Goal: Task Accomplishment & Management: Use online tool/utility

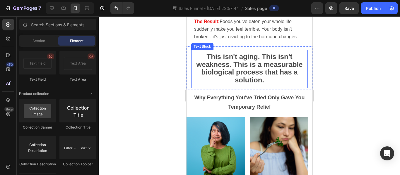
scroll to position [1105, 0]
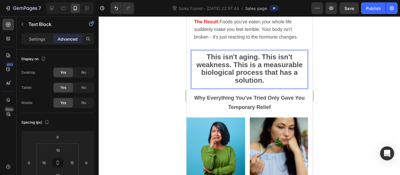
click at [244, 72] on strong "This isn't aging. This isn't weakness. This is a measurable biological process …" at bounding box center [249, 68] width 106 height 31
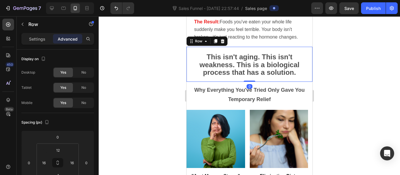
click at [170, 80] on div at bounding box center [249, 95] width 301 height 159
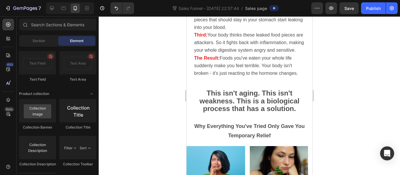
scroll to position [1071, 0]
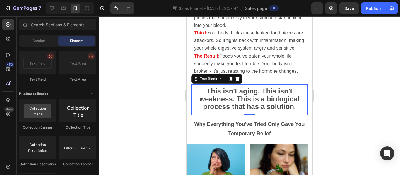
click at [234, 93] on strong "This isn't aging. This isn't weakness. This is a biological process that has a …" at bounding box center [249, 98] width 100 height 23
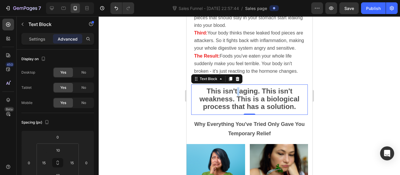
click at [234, 93] on strong "This isn't aging. This isn't weakness. This is a biological process that has a …" at bounding box center [249, 98] width 100 height 23
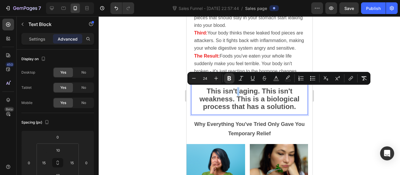
click at [180, 103] on div at bounding box center [249, 95] width 301 height 159
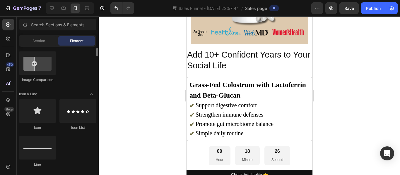
scroll to position [338, 0]
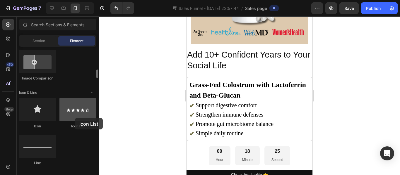
click at [75, 118] on div at bounding box center [77, 109] width 37 height 23
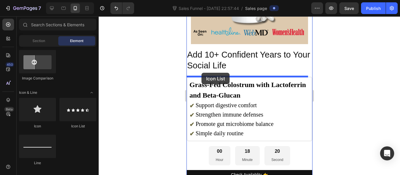
drag, startPoint x: 261, startPoint y: 133, endPoint x: 201, endPoint y: 73, distance: 85.1
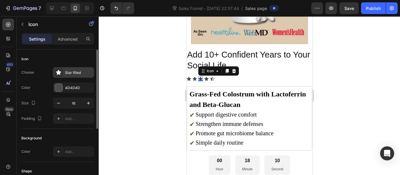
click at [69, 74] on div "Star filled" at bounding box center [79, 72] width 28 height 5
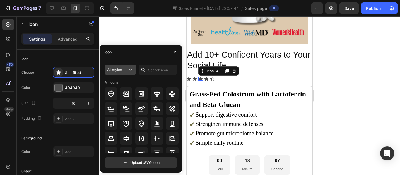
click at [121, 69] on span "All styles" at bounding box center [114, 70] width 15 height 4
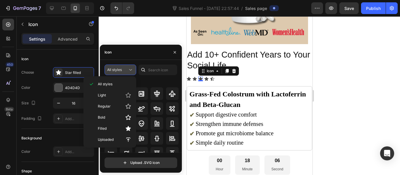
click at [121, 69] on span "All styles" at bounding box center [114, 70] width 15 height 4
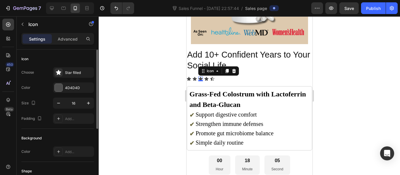
click at [81, 59] on div "Icon" at bounding box center [57, 58] width 73 height 9
click at [80, 72] on div "Star filled" at bounding box center [79, 72] width 28 height 5
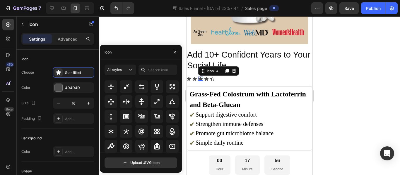
scroll to position [329, 0]
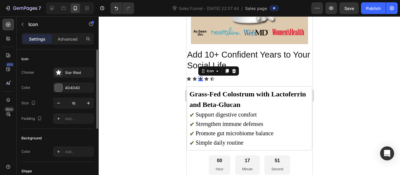
click at [37, 88] on div "Color 4D4D4D" at bounding box center [57, 88] width 73 height 11
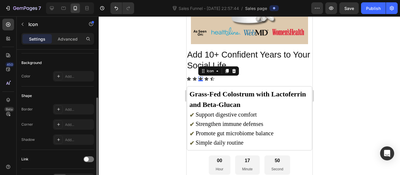
scroll to position [113, 0]
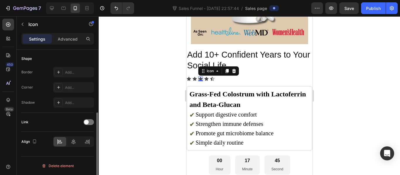
click at [45, 98] on div "Shadow Add..." at bounding box center [57, 102] width 73 height 11
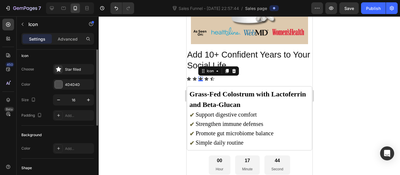
scroll to position [0, 0]
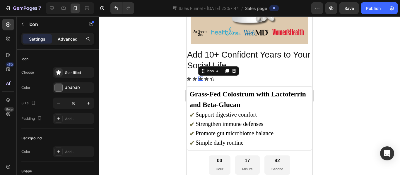
click at [70, 38] on p "Advanced" at bounding box center [68, 39] width 20 height 6
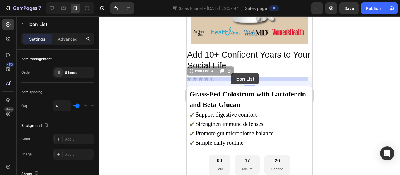
drag, startPoint x: 223, startPoint y: 80, endPoint x: 230, endPoint y: 73, distance: 8.9
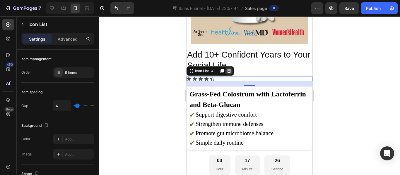
click at [230, 73] on icon at bounding box center [228, 71] width 5 height 5
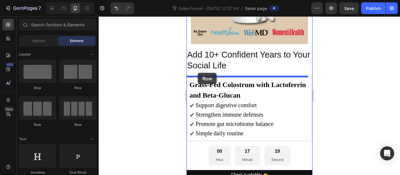
drag, startPoint x: 259, startPoint y: 96, endPoint x: 197, endPoint y: 73, distance: 65.8
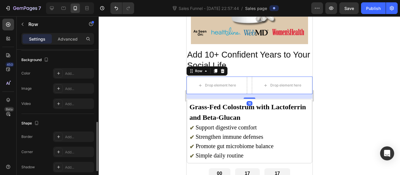
scroll to position [266, 0]
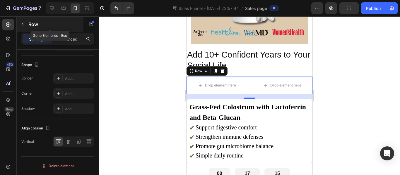
click at [24, 28] on button "button" at bounding box center [22, 24] width 9 height 9
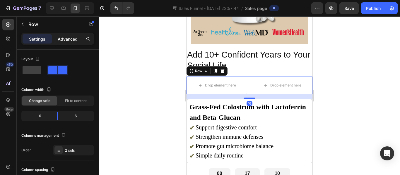
click at [73, 39] on p "Advanced" at bounding box center [68, 39] width 20 height 6
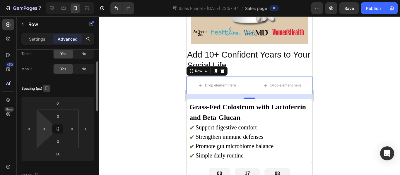
scroll to position [0, 0]
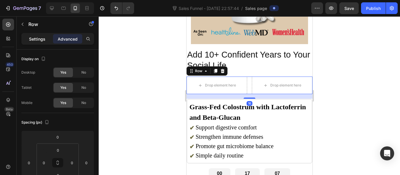
click at [30, 41] on p "Settings" at bounding box center [37, 39] width 16 height 6
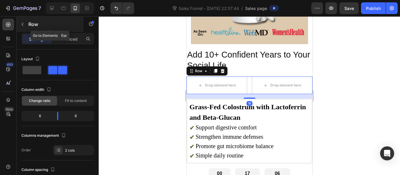
click at [23, 25] on icon "button" at bounding box center [22, 24] width 5 height 5
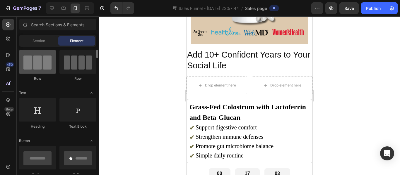
scroll to position [46, 0]
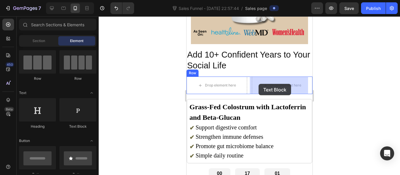
drag, startPoint x: 253, startPoint y: 131, endPoint x: 258, endPoint y: 84, distance: 47.7
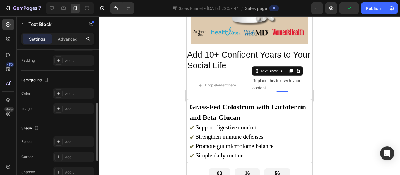
scroll to position [144, 0]
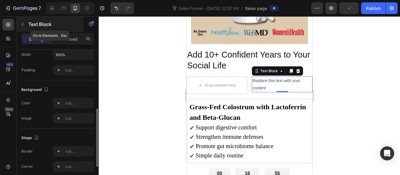
click at [24, 25] on icon "button" at bounding box center [22, 24] width 5 height 5
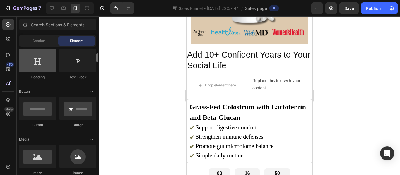
scroll to position [96, 0]
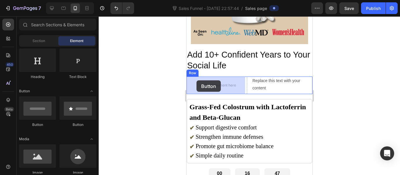
drag, startPoint x: 263, startPoint y: 126, endPoint x: 196, endPoint y: 80, distance: 81.0
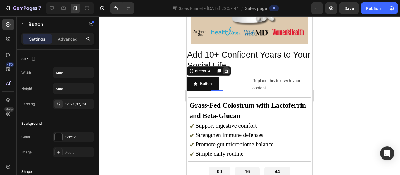
click at [227, 71] on icon at bounding box center [226, 71] width 4 height 4
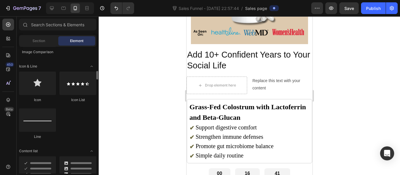
scroll to position [365, 0]
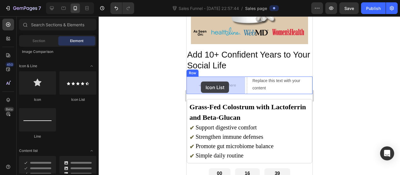
drag, startPoint x: 260, startPoint y: 103, endPoint x: 188, endPoint y: 81, distance: 75.5
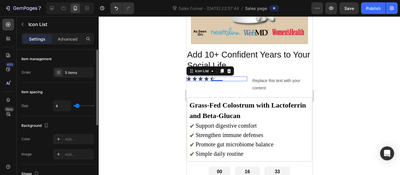
click at [75, 108] on div "4" at bounding box center [73, 105] width 41 height 11
type input "0"
drag, startPoint x: 77, startPoint y: 107, endPoint x: 63, endPoint y: 108, distance: 13.5
type input "0"
click at [73, 107] on input "range" at bounding box center [83, 105] width 20 height 1
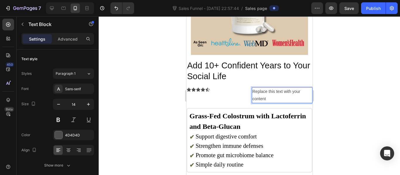
scroll to position [1892, 0]
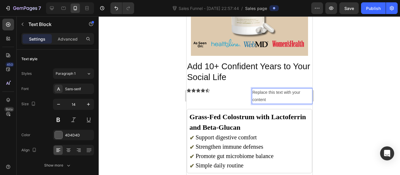
click at [252, 93] on p "Replace this text with your content" at bounding box center [281, 96] width 59 height 15
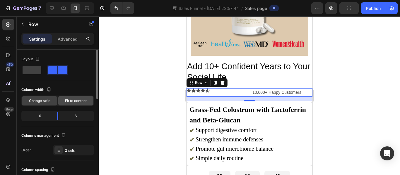
click at [69, 104] on div "Fit to content" at bounding box center [75, 100] width 35 height 9
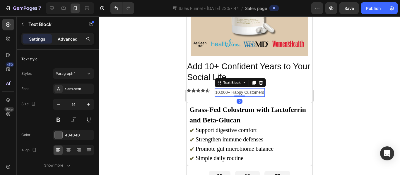
click at [69, 42] on div "Advanced" at bounding box center [67, 38] width 29 height 9
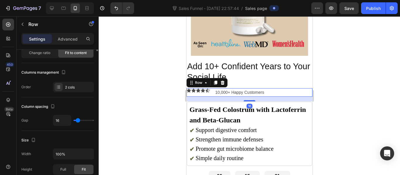
scroll to position [0, 0]
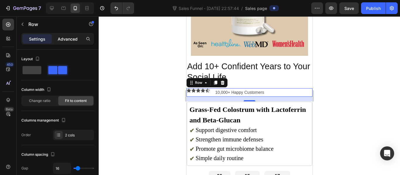
click at [65, 36] on p "Advanced" at bounding box center [68, 39] width 20 height 6
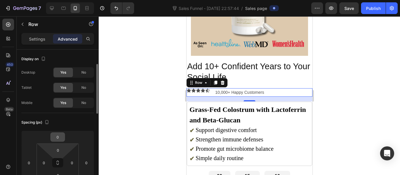
scroll to position [20, 0]
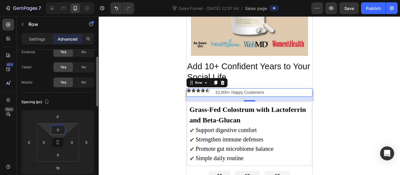
click at [57, 131] on input "0" at bounding box center [58, 130] width 12 height 9
type input "2"
type input "0"
click at [58, 143] on icon at bounding box center [57, 142] width 5 height 5
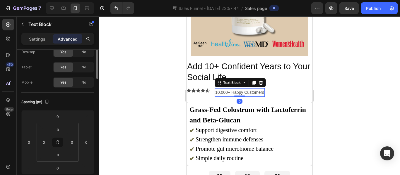
scroll to position [0, 0]
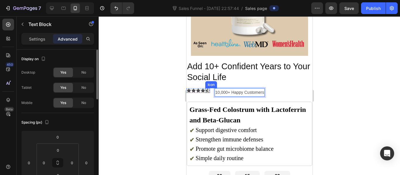
drag, startPoint x: 242, startPoint y: 93, endPoint x: 204, endPoint y: 93, distance: 37.2
click at [204, 93] on div "Icon Icon Icon Icon Icon Icon List 10,000+ Happy Customers Text Block 0 Row" at bounding box center [249, 92] width 126 height 8
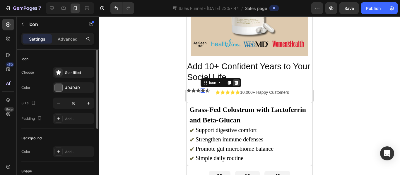
click at [235, 83] on icon at bounding box center [236, 83] width 5 height 5
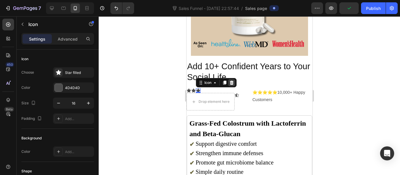
click at [230, 82] on icon at bounding box center [232, 83] width 4 height 4
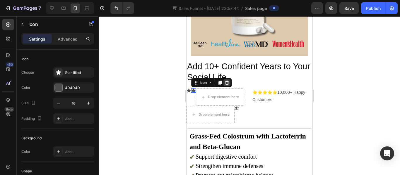
click at [226, 83] on icon at bounding box center [226, 83] width 5 height 5
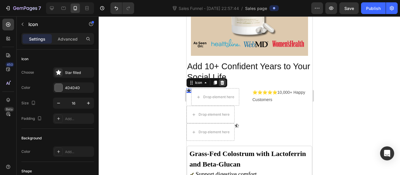
click at [222, 84] on icon at bounding box center [222, 83] width 4 height 4
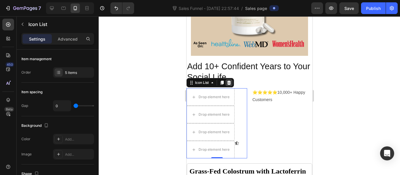
click at [231, 83] on div at bounding box center [228, 82] width 7 height 7
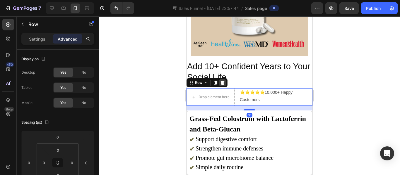
click at [223, 84] on icon at bounding box center [222, 83] width 4 height 4
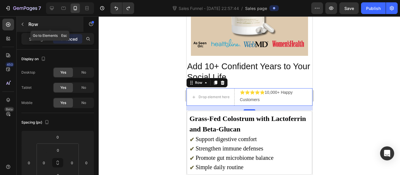
click at [24, 23] on icon "button" at bounding box center [22, 24] width 5 height 5
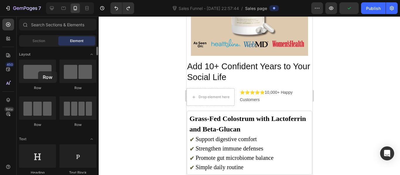
click at [38, 71] on div at bounding box center [37, 71] width 37 height 23
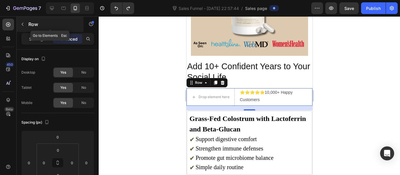
click at [23, 24] on icon "button" at bounding box center [22, 24] width 5 height 5
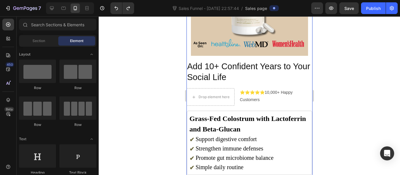
click at [258, 107] on div "Add 10+ Confident Years to Your Social Life Heading Drop element here ⭐⭐⭐⭐⭐ 10,…" at bounding box center [249, 138] width 126 height 154
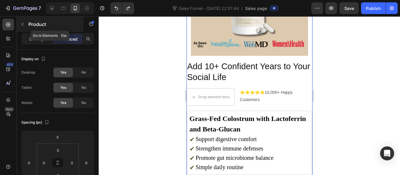
click at [26, 24] on button "button" at bounding box center [22, 24] width 9 height 9
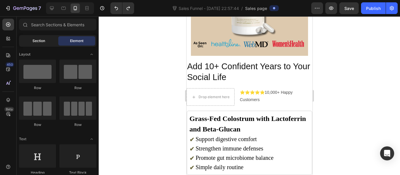
click at [48, 39] on div "Section" at bounding box center [38, 40] width 37 height 9
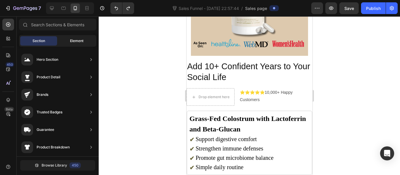
click at [73, 40] on span "Element" at bounding box center [76, 40] width 13 height 5
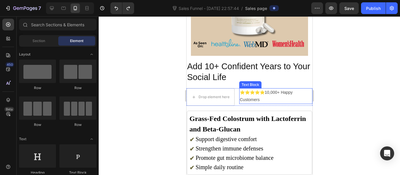
click at [263, 102] on p "⭐⭐⭐⭐⭐ 10,000+ Happy Customers" at bounding box center [275, 96] width 72 height 15
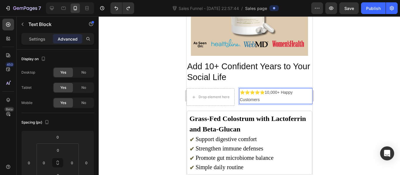
click at [263, 102] on p "⭐⭐⭐⭐⭐ 10,000+ Happy Customers" at bounding box center [275, 96] width 72 height 15
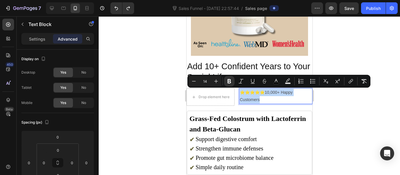
copy p "⭐⭐⭐⭐⭐ 10,000+ Happy Customers"
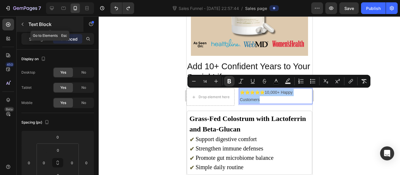
click at [21, 27] on button "button" at bounding box center [22, 24] width 9 height 9
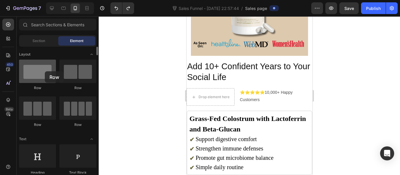
click at [45, 71] on div at bounding box center [37, 71] width 37 height 23
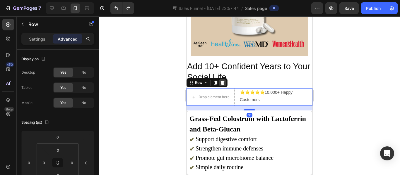
click at [219, 84] on div at bounding box center [222, 82] width 7 height 7
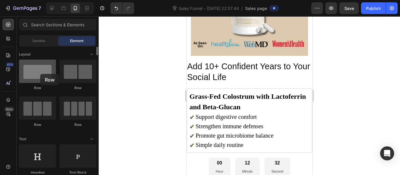
drag, startPoint x: 33, startPoint y: 78, endPoint x: 40, endPoint y: 74, distance: 8.8
click at [40, 74] on div at bounding box center [37, 71] width 37 height 23
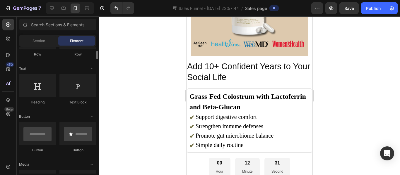
scroll to position [71, 0]
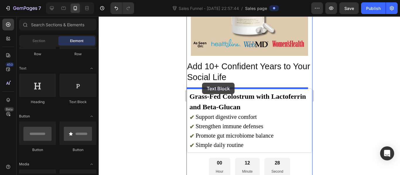
drag, startPoint x: 257, startPoint y: 102, endPoint x: 202, endPoint y: 83, distance: 58.7
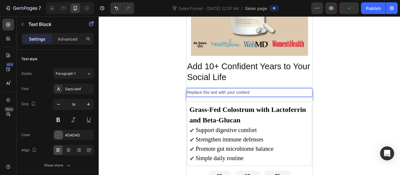
click at [226, 92] on p "Replace this text with your content" at bounding box center [249, 92] width 125 height 7
click at [164, 97] on div at bounding box center [249, 95] width 301 height 159
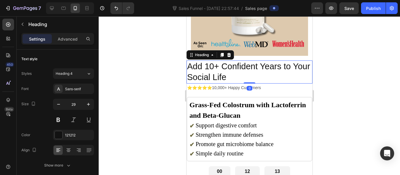
drag, startPoint x: 249, startPoint y: 87, endPoint x: 250, endPoint y: 79, distance: 8.6
click at [250, 79] on div "Add 10+ Confident Years to Your Social Life Heading 0" at bounding box center [249, 72] width 126 height 23
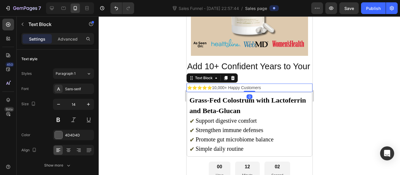
drag, startPoint x: 249, startPoint y: 97, endPoint x: 250, endPoint y: 87, distance: 10.0
click at [250, 87] on div "⭐⭐⭐⭐⭐ 10,000+ Happy Customers Text Block 0" at bounding box center [249, 88] width 126 height 8
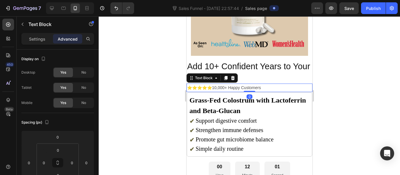
click at [179, 85] on div at bounding box center [249, 95] width 301 height 159
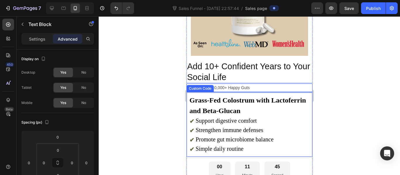
click at [161, 90] on div at bounding box center [249, 95] width 301 height 159
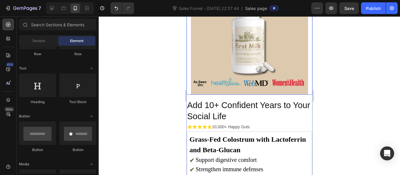
scroll to position [1802, 0]
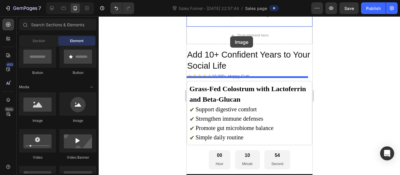
scroll to position [1747, 0]
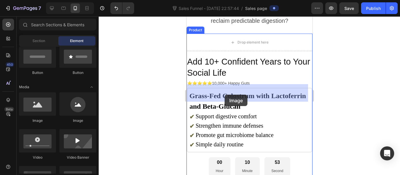
drag, startPoint x: 230, startPoint y: 124, endPoint x: 224, endPoint y: 95, distance: 29.7
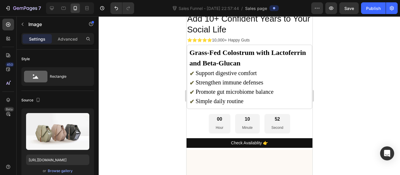
scroll to position [1827, 0]
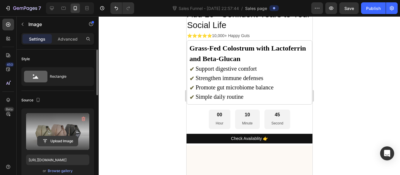
click at [55, 139] on input "file" at bounding box center [57, 141] width 40 height 10
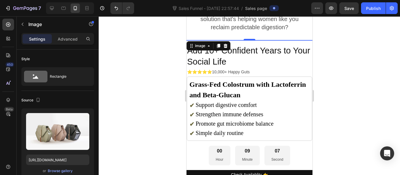
scroll to position [1795, 0]
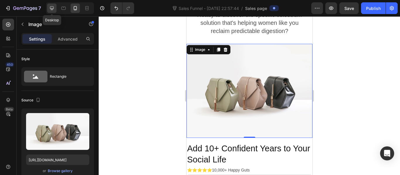
click at [52, 11] on div at bounding box center [51, 8] width 9 height 9
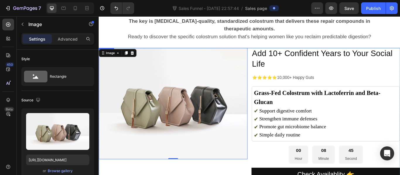
scroll to position [1639, 0]
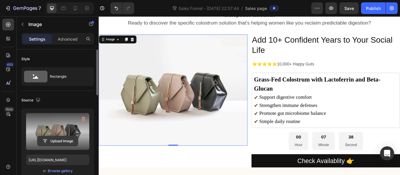
click at [59, 138] on input "file" at bounding box center [57, 141] width 40 height 10
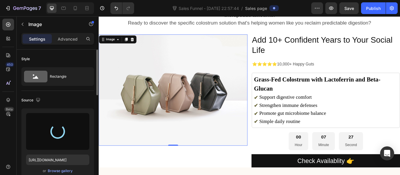
type input "[URL][DOMAIN_NAME]"
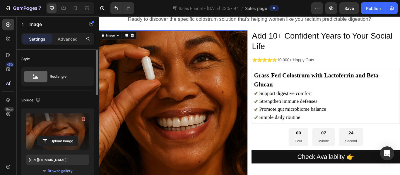
scroll to position [1641, 0]
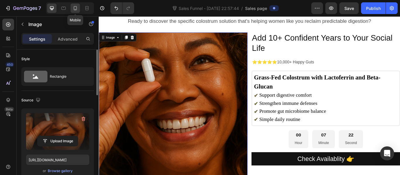
click at [72, 9] on div at bounding box center [75, 8] width 9 height 9
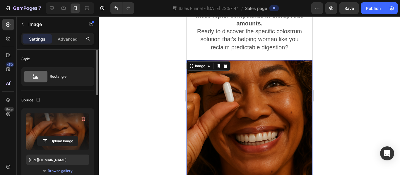
scroll to position [1778, 0]
click at [176, 68] on div at bounding box center [249, 95] width 301 height 159
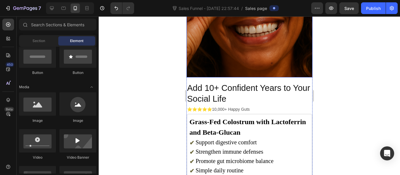
scroll to position [1879, 0]
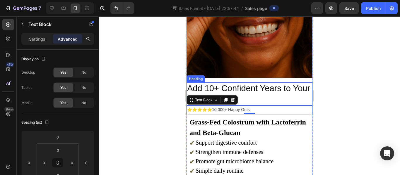
drag, startPoint x: 203, startPoint y: 105, endPoint x: 203, endPoint y: 81, distance: 24.6
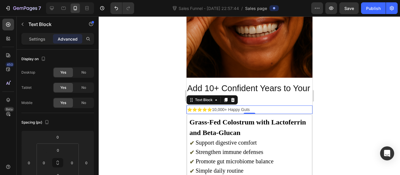
click at [181, 97] on div at bounding box center [249, 95] width 301 height 159
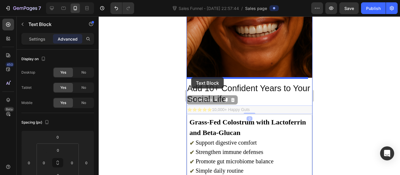
drag, startPoint x: 191, startPoint y: 96, endPoint x: 191, endPoint y: 77, distance: 18.7
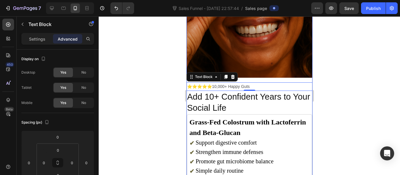
click at [166, 86] on div at bounding box center [249, 95] width 301 height 159
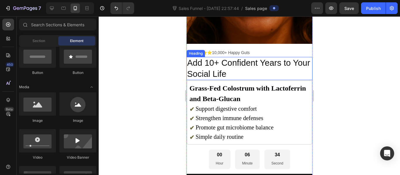
scroll to position [1913, 0]
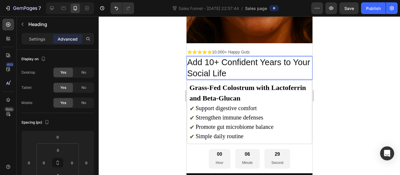
click at [247, 69] on p "Add 10+ Confident Years to Your Social Life" at bounding box center [249, 68] width 125 height 22
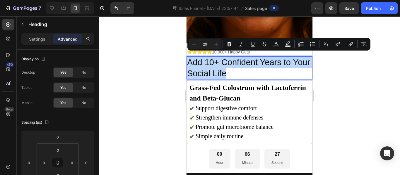
copy p "Add 10+ Confident Years to Your Social Life"
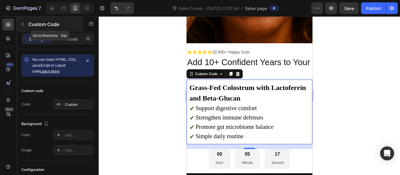
click at [23, 26] on icon "button" at bounding box center [22, 24] width 5 height 5
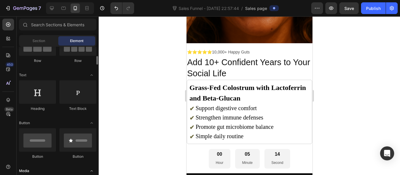
scroll to position [69, 0]
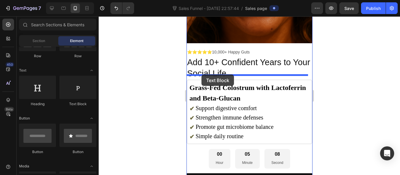
drag, startPoint x: 266, startPoint y: 112, endPoint x: 201, endPoint y: 75, distance: 74.9
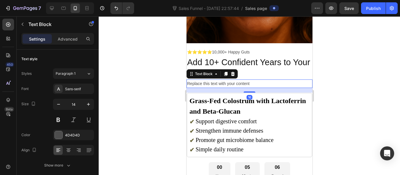
click at [203, 80] on div "Replace this text with your content" at bounding box center [249, 84] width 126 height 8
click at [203, 80] on p "Replace this text with your content" at bounding box center [249, 83] width 125 height 7
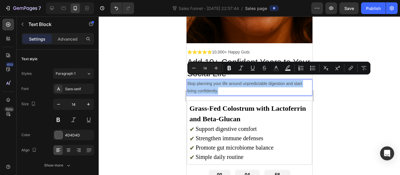
click at [206, 70] on input "14" at bounding box center [205, 68] width 12 height 7
type input "16"
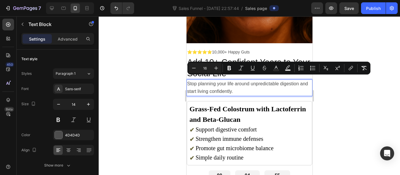
click at [158, 83] on div at bounding box center [249, 95] width 301 height 159
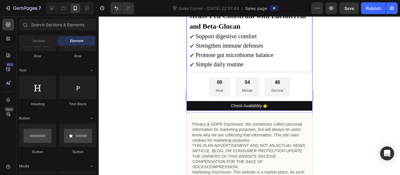
scroll to position [2006, 0]
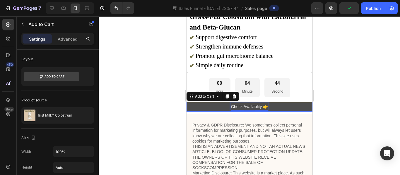
click at [231, 103] on div "Check Availablity 👉" at bounding box center [249, 106] width 37 height 7
click at [231, 103] on p "Check Availablity 👉" at bounding box center [249, 106] width 37 height 7
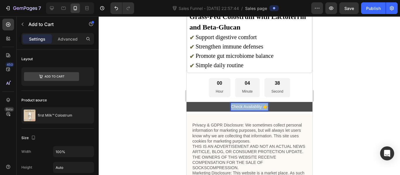
click at [234, 103] on p "Check Availablity 👉" at bounding box center [249, 106] width 37 height 7
click at [264, 103] on p "Check Availablity 👉" at bounding box center [249, 106] width 37 height 7
click at [244, 103] on p "Check Availablity 👉" at bounding box center [249, 106] width 37 height 7
click at [259, 103] on p "Check Availablity 👉" at bounding box center [249, 106] width 37 height 7
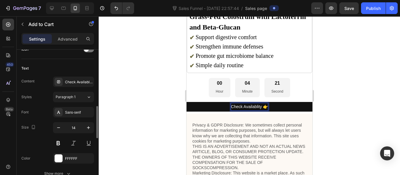
scroll to position [257, 0]
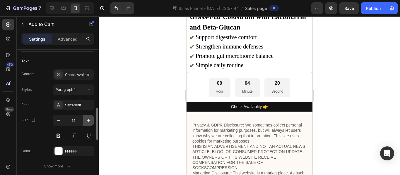
click at [88, 120] on icon "button" at bounding box center [88, 121] width 6 height 6
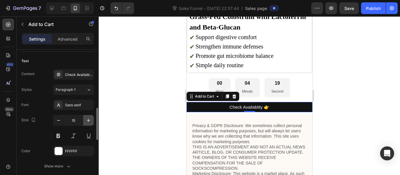
click at [88, 120] on icon "button" at bounding box center [88, 121] width 6 height 6
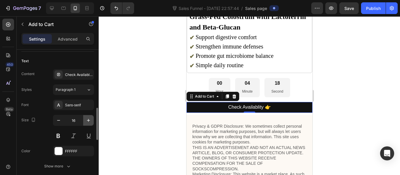
click at [88, 120] on icon "button" at bounding box center [88, 121] width 6 height 6
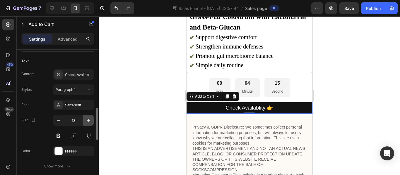
click at [88, 120] on icon "button" at bounding box center [88, 121] width 6 height 6
type input "20"
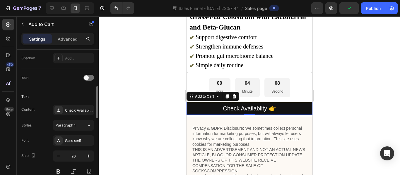
scroll to position [209, 0]
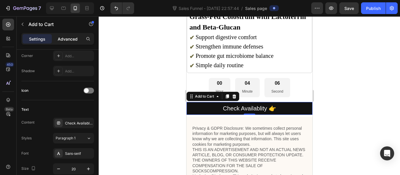
click at [69, 38] on p "Advanced" at bounding box center [68, 39] width 20 height 6
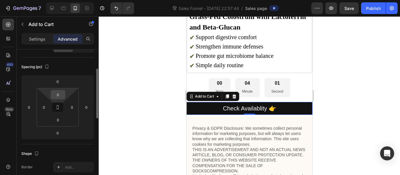
scroll to position [56, 0]
click at [57, 95] on input "0" at bounding box center [58, 94] width 12 height 9
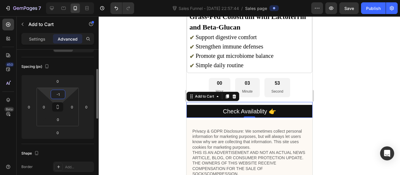
type input "-"
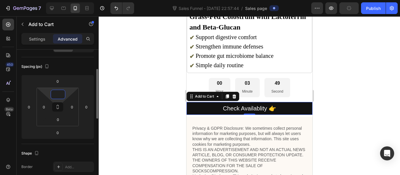
type input "0"
click at [76, 69] on div "Spacing (px)" at bounding box center [57, 66] width 73 height 9
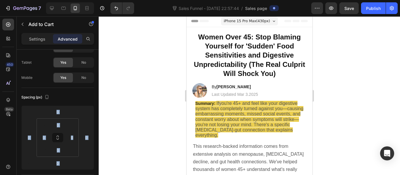
scroll to position [0, 0]
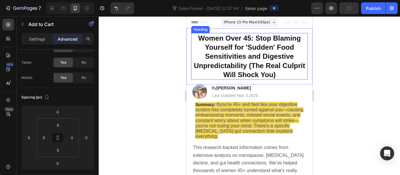
click at [155, 65] on div at bounding box center [249, 95] width 301 height 159
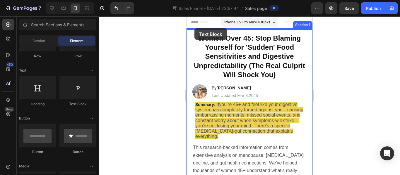
drag, startPoint x: 259, startPoint y: 104, endPoint x: 194, endPoint y: 28, distance: 99.6
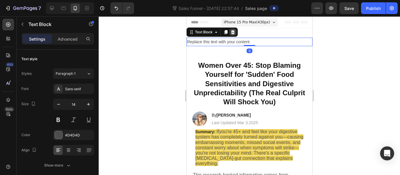
click at [234, 32] on icon at bounding box center [233, 32] width 4 height 4
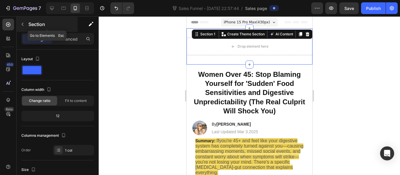
click at [23, 25] on icon "button" at bounding box center [23, 24] width 2 height 3
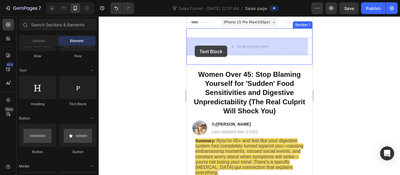
drag, startPoint x: 261, startPoint y: 107, endPoint x: 195, endPoint y: 46, distance: 89.7
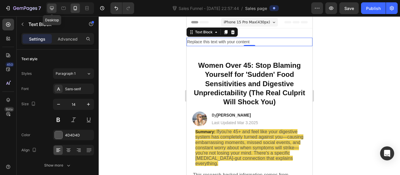
click at [54, 8] on icon at bounding box center [52, 8] width 6 height 6
type input "16"
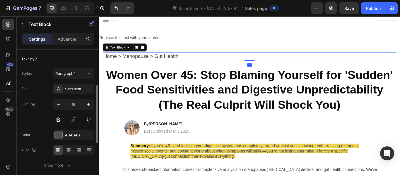
scroll to position [25, 0]
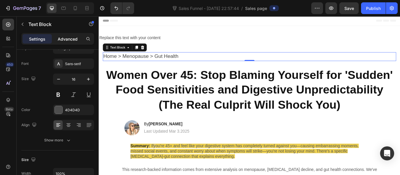
click at [58, 40] on p "Advanced" at bounding box center [68, 39] width 20 height 6
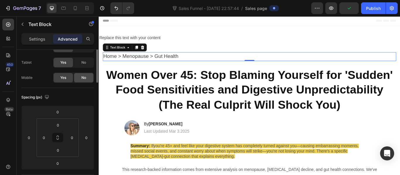
scroll to position [0, 0]
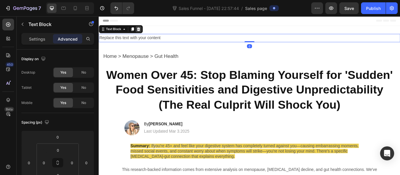
click at [146, 32] on icon at bounding box center [145, 31] width 5 height 5
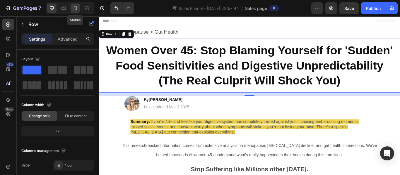
click at [78, 12] on div at bounding box center [75, 8] width 9 height 9
type input "100%"
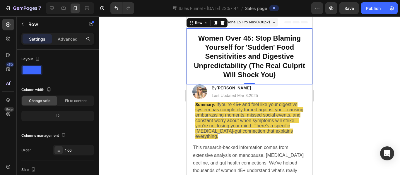
click at [247, 28] on div "iPhone 15 Pro Max ( 430 px) iPhone 13 Mini iPhone 13 Pro iPhone 11 Pro Max iPho…" at bounding box center [249, 23] width 57 height 12
click at [8, 98] on icon at bounding box center [8, 100] width 6 height 6
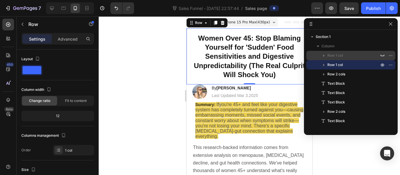
click at [340, 52] on div "Row 1 col" at bounding box center [351, 55] width 84 height 9
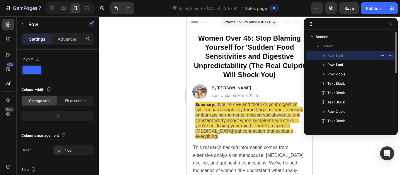
click at [334, 55] on span "Row 1 col" at bounding box center [335, 56] width 16 height 6
click at [382, 55] on icon "button" at bounding box center [382, 55] width 5 height 5
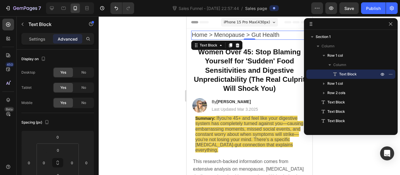
click at [159, 57] on div at bounding box center [249, 95] width 301 height 159
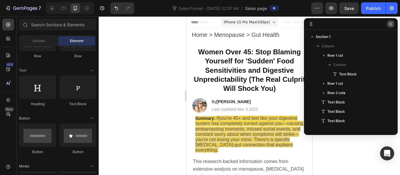
click at [391, 23] on icon "button" at bounding box center [390, 23] width 3 height 3
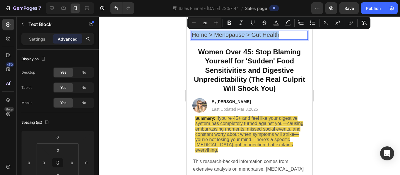
click at [207, 23] on input "20" at bounding box center [205, 22] width 12 height 7
type input "14"
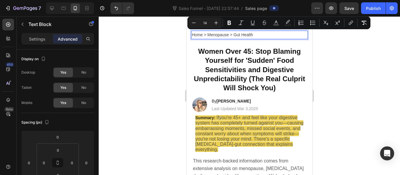
click at [178, 32] on div at bounding box center [249, 95] width 301 height 159
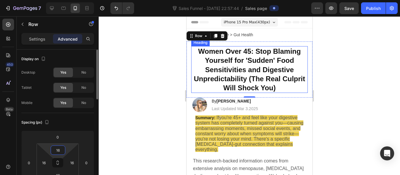
click at [60, 149] on input "16" at bounding box center [58, 150] width 12 height 9
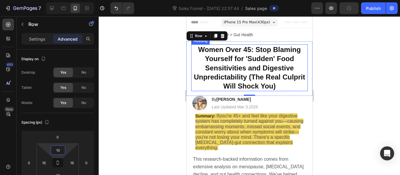
type input "10"
click at [112, 129] on div at bounding box center [249, 95] width 301 height 159
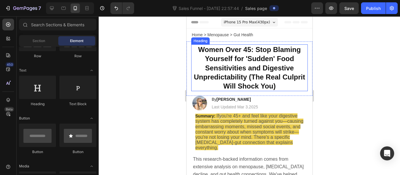
click at [166, 110] on div at bounding box center [249, 95] width 301 height 159
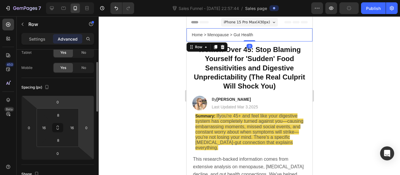
scroll to position [36, 0]
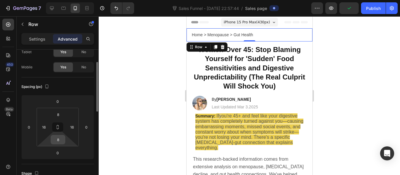
click at [62, 140] on input "8" at bounding box center [58, 140] width 12 height 9
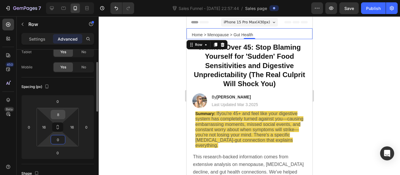
type input "0"
click at [59, 117] on input "8" at bounding box center [58, 114] width 12 height 9
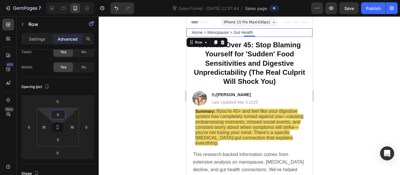
type input "0"
click at [138, 97] on div at bounding box center [249, 95] width 301 height 159
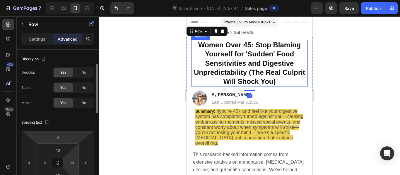
scroll to position [36, 0]
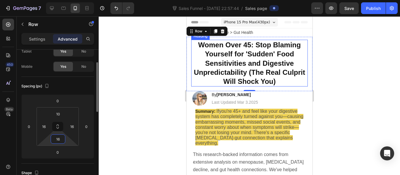
click at [61, 138] on input "16" at bounding box center [58, 139] width 12 height 9
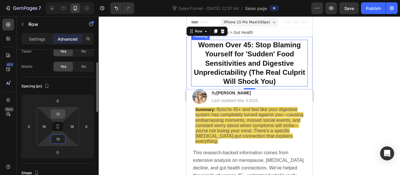
type input "10"
click at [63, 115] on input "10" at bounding box center [58, 114] width 12 height 9
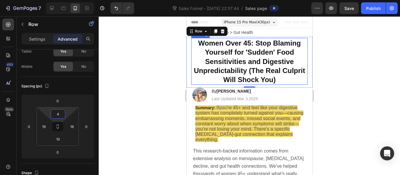
type input "4"
click at [170, 89] on div at bounding box center [249, 95] width 301 height 159
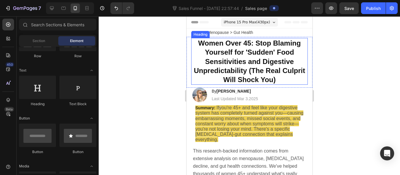
click at [170, 89] on div at bounding box center [249, 95] width 301 height 159
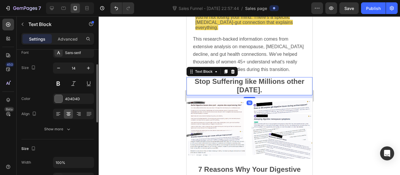
click at [250, 90] on strong "Stop Suffering like Millions other [DATE]." at bounding box center [249, 86] width 110 height 16
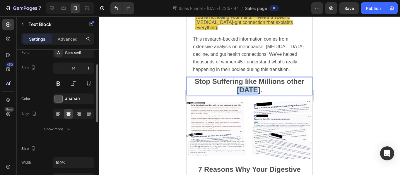
click at [250, 90] on strong "Stop Suffering like Millions other [DATE]." at bounding box center [249, 86] width 110 height 16
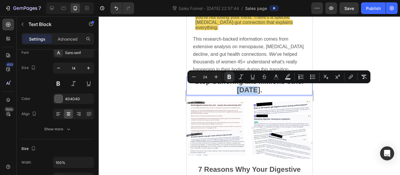
copy strong "[DATE]"
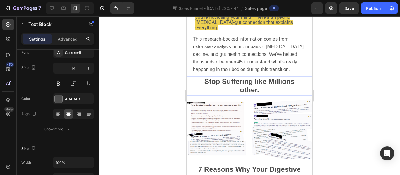
click at [251, 82] on strong "Stop Suffering like Millions other." at bounding box center [249, 86] width 90 height 16
click at [172, 88] on div at bounding box center [249, 95] width 301 height 159
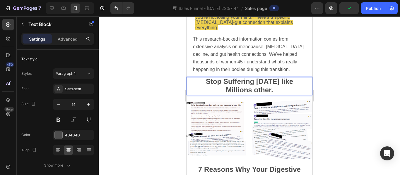
click at [279, 81] on strong "Stop Suffering [DATE] like Millions other." at bounding box center [249, 86] width 87 height 16
click at [254, 92] on strong "Stop Suffering [DATE] Like Millions other." at bounding box center [249, 86] width 90 height 16
click at [172, 93] on div at bounding box center [249, 95] width 301 height 159
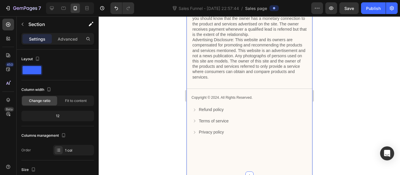
scroll to position [2181, 0]
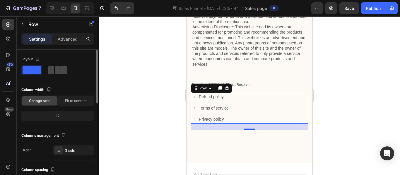
click at [61, 68] on span at bounding box center [64, 70] width 6 height 8
type input "8"
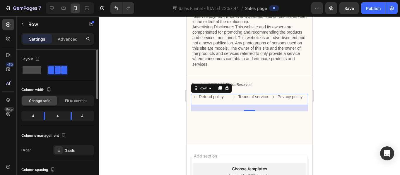
click at [30, 71] on span at bounding box center [32, 70] width 19 height 8
type input "0"
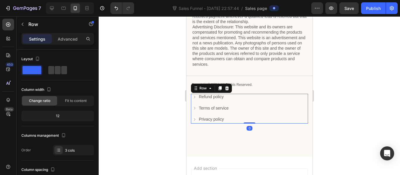
drag, startPoint x: 249, startPoint y: 129, endPoint x: 245, endPoint y: 109, distance: 19.6
click at [245, 109] on div "Refund policy Button Terms of service Button Privacy policy Button Row 0" at bounding box center [249, 109] width 117 height 30
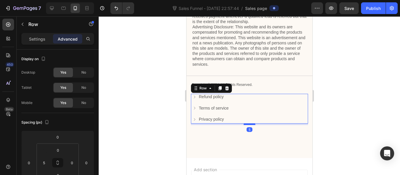
click at [247, 124] on div at bounding box center [249, 125] width 12 height 2
type input "5"
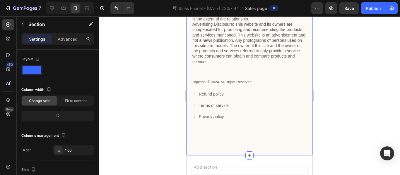
scroll to position [2184, 0]
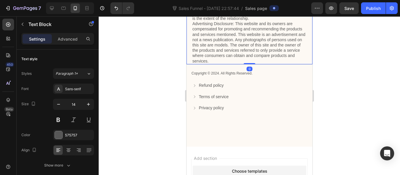
drag, startPoint x: 251, startPoint y: 72, endPoint x: 252, endPoint y: 61, distance: 10.6
click at [252, 61] on div "Privacy & GDPR Disclosure: We sometimes collect personal information for market…" at bounding box center [249, 5] width 126 height 118
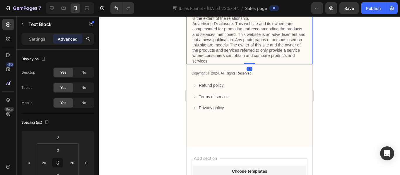
click at [176, 73] on div at bounding box center [249, 95] width 301 height 159
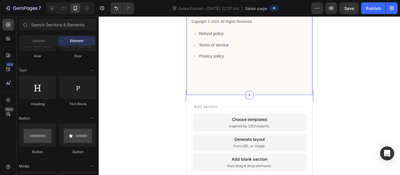
scroll to position [2233, 0]
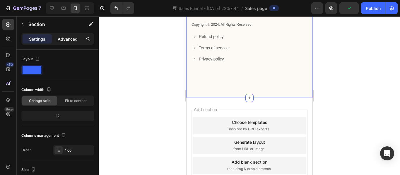
click at [71, 41] on p "Advanced" at bounding box center [68, 39] width 20 height 6
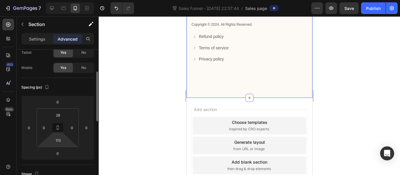
scroll to position [44, 0]
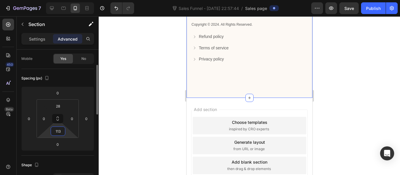
click at [59, 131] on input "113" at bounding box center [58, 131] width 12 height 9
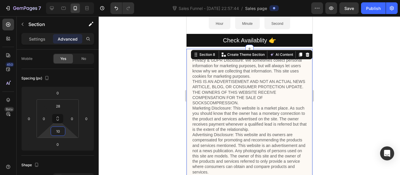
scroll to position [2077, 0]
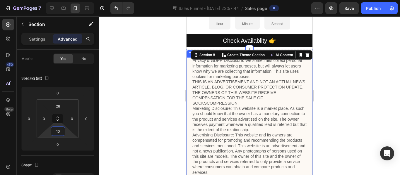
type input "10"
click at [175, 78] on div at bounding box center [249, 95] width 301 height 159
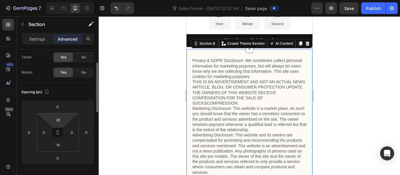
scroll to position [33, 0]
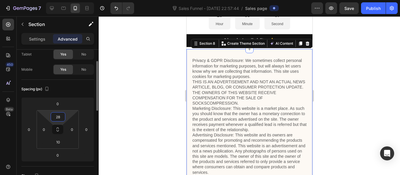
click at [57, 117] on input "28" at bounding box center [58, 117] width 12 height 9
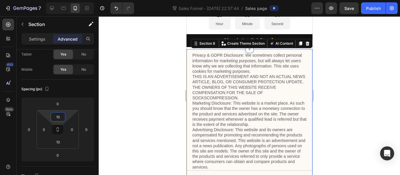
type input "10"
click at [129, 100] on div at bounding box center [249, 95] width 301 height 159
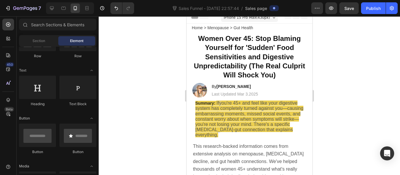
scroll to position [0, 0]
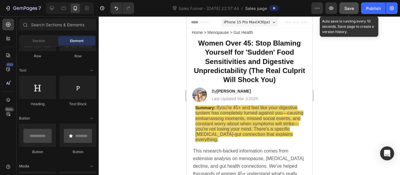
click at [351, 10] on span "Save" at bounding box center [349, 8] width 10 height 5
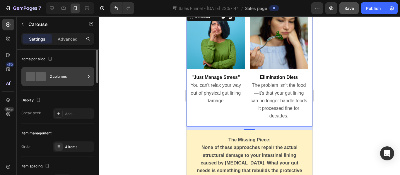
click at [72, 80] on div "2 columns" at bounding box center [68, 76] width 36 height 13
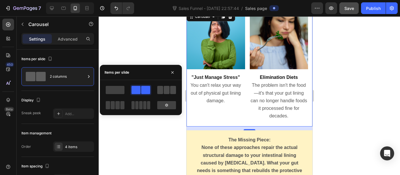
click at [164, 94] on span at bounding box center [167, 90] width 6 height 8
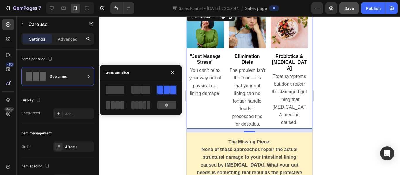
click at [116, 104] on span at bounding box center [117, 105] width 4 height 8
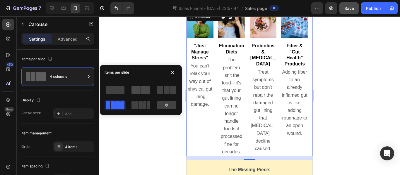
click at [144, 89] on span at bounding box center [145, 90] width 9 height 8
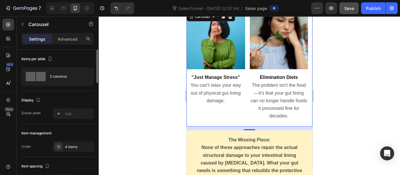
click at [81, 124] on div "Items per slide 2 columns" at bounding box center [57, 140] width 73 height 33
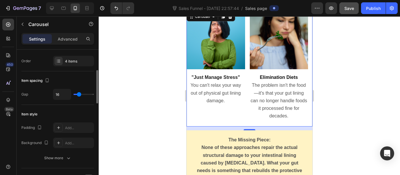
scroll to position [86, 0]
click at [56, 93] on input "16" at bounding box center [62, 94] width 18 height 11
type input "1"
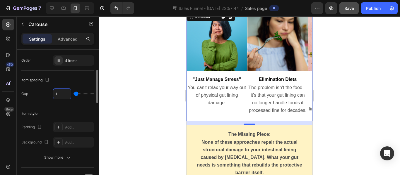
type input "10"
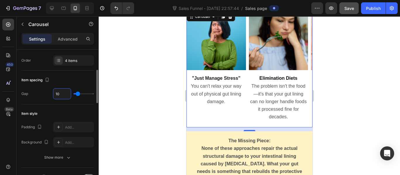
type input "10"
click at [65, 104] on div "Item spacing Gap 10" at bounding box center [57, 88] width 73 height 34
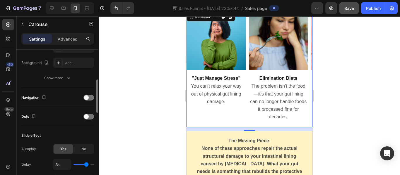
scroll to position [167, 0]
click at [93, 94] on div "Navigation" at bounding box center [57, 97] width 73 height 9
click at [90, 96] on div at bounding box center [88, 97] width 11 height 6
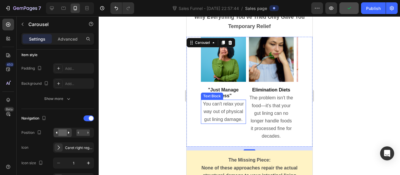
scroll to position [1182, 0]
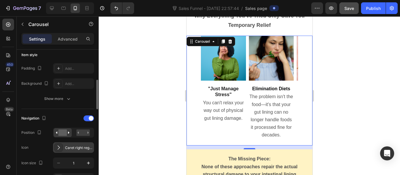
click at [67, 146] on div "Caret right regular" at bounding box center [79, 147] width 28 height 5
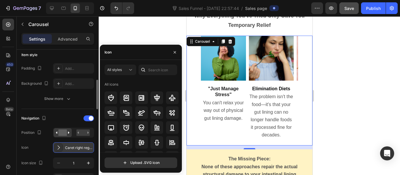
click at [61, 147] on icon at bounding box center [59, 148] width 6 height 6
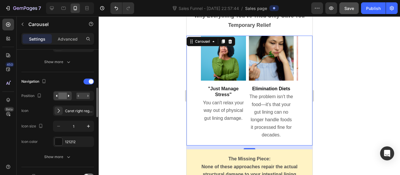
scroll to position [182, 0]
click at [92, 124] on button "button" at bounding box center [88, 126] width 11 height 11
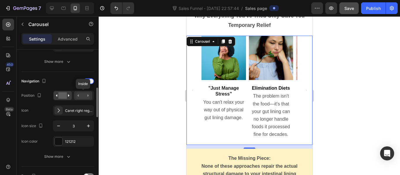
click at [83, 94] on rect at bounding box center [82, 96] width 13 height 6
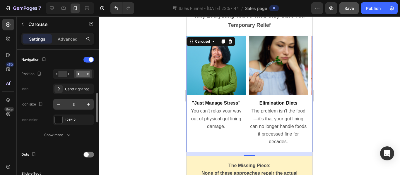
scroll to position [205, 0]
click at [87, 105] on icon "button" at bounding box center [88, 104] width 6 height 6
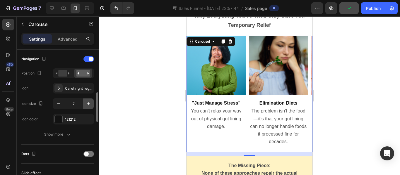
click at [87, 105] on icon "button" at bounding box center [88, 104] width 6 height 6
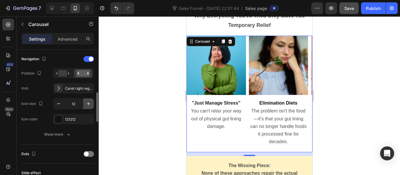
click at [87, 105] on icon "button" at bounding box center [88, 104] width 6 height 6
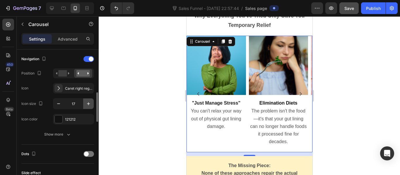
click at [87, 105] on icon "button" at bounding box center [88, 104] width 6 height 6
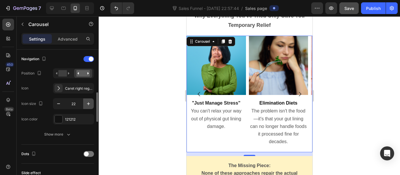
click at [87, 105] on icon "button" at bounding box center [88, 104] width 6 height 6
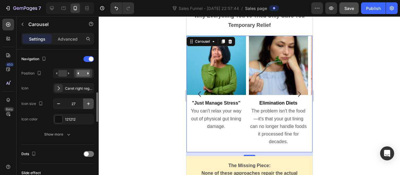
click at [87, 105] on icon "button" at bounding box center [88, 104] width 6 height 6
type input "31"
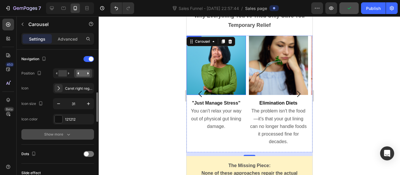
click at [66, 135] on icon "button" at bounding box center [69, 135] width 6 height 6
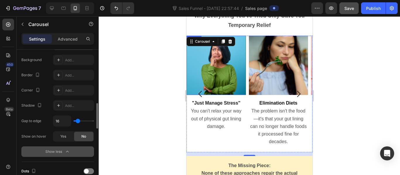
scroll to position [295, 0]
click at [59, 135] on div "Yes" at bounding box center [63, 136] width 19 height 9
click at [294, 92] on icon "Carousel Next Arrow" at bounding box center [298, 94] width 9 height 9
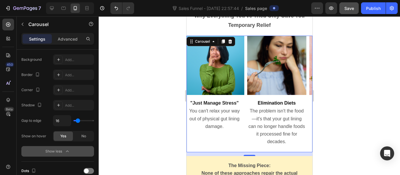
click at [294, 92] on icon "Carousel Next Arrow" at bounding box center [298, 94] width 9 height 9
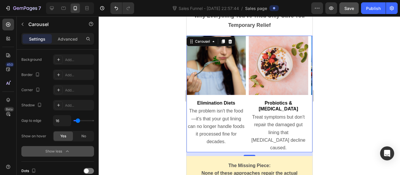
click at [294, 92] on icon "Carousel Next Arrow" at bounding box center [298, 94] width 9 height 9
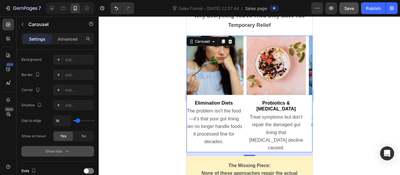
click at [294, 92] on icon "Carousel Next Arrow" at bounding box center [298, 94] width 9 height 9
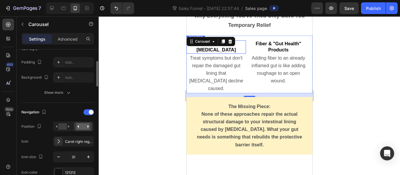
scroll to position [134, 0]
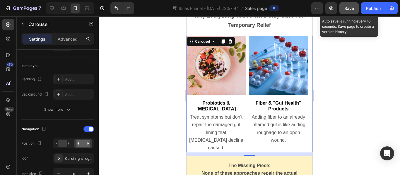
click at [346, 6] on span "Save" at bounding box center [349, 8] width 10 height 5
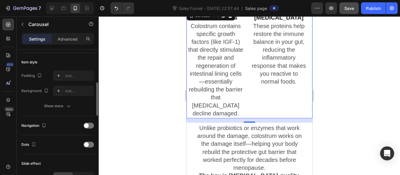
scroll to position [138, 0]
click at [86, 124] on span at bounding box center [86, 125] width 5 height 5
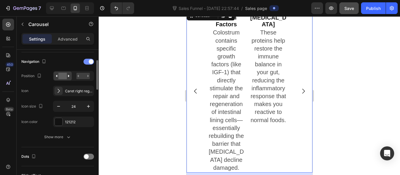
scroll to position [207, 0]
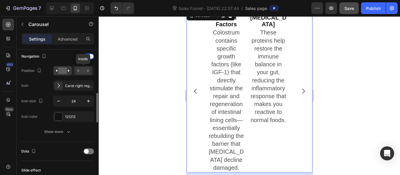
click at [83, 72] on rect at bounding box center [82, 71] width 13 height 6
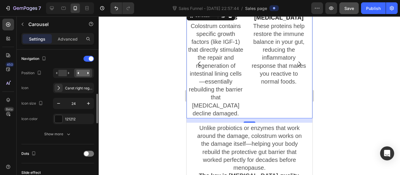
scroll to position [239, 0]
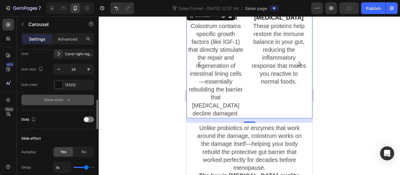
click at [65, 99] on div "Show more" at bounding box center [57, 100] width 27 height 6
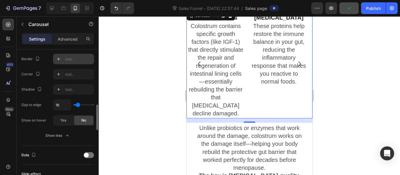
scroll to position [311, 0]
click at [65, 119] on span "Yes" at bounding box center [63, 119] width 6 height 5
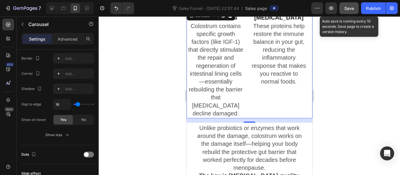
click at [346, 12] on button "Save" at bounding box center [348, 8] width 19 height 12
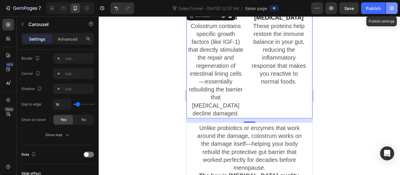
click at [391, 7] on icon "button" at bounding box center [392, 8] width 6 height 6
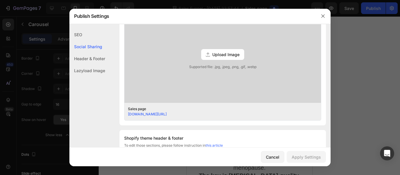
scroll to position [178, 0]
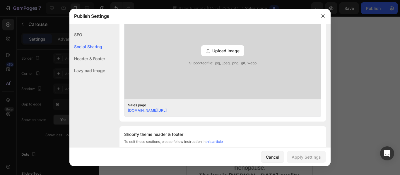
drag, startPoint x: 246, startPoint y: 110, endPoint x: 107, endPoint y: 109, distance: 138.5
click at [107, 109] on div "SEO Search Result Preview Sales page dbw9yf-2c.myshopify.com/pages/sales-page-5…" at bounding box center [199, 60] width 261 height 418
copy link "dbw9yf-2c.myshopify.com/pages/sales-page-581010199532274184"
click at [323, 18] on icon "button" at bounding box center [323, 16] width 5 height 5
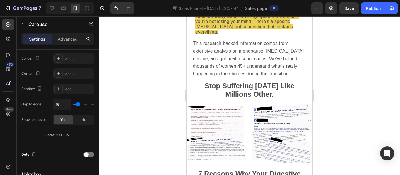
scroll to position [0, 0]
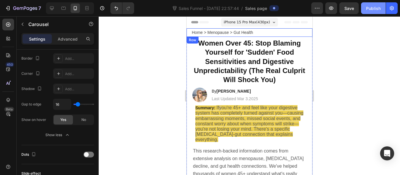
click at [370, 9] on div "Publish" at bounding box center [373, 8] width 15 height 6
click at [347, 85] on div at bounding box center [249, 95] width 301 height 159
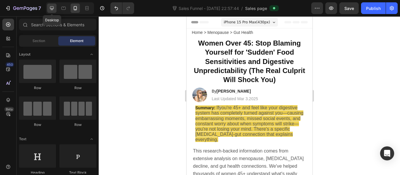
click at [49, 9] on div at bounding box center [51, 8] width 9 height 9
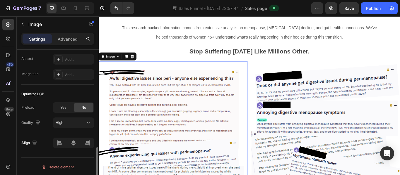
scroll to position [300, 0]
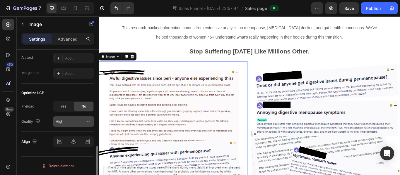
click at [76, 121] on div "High" at bounding box center [71, 121] width 30 height 5
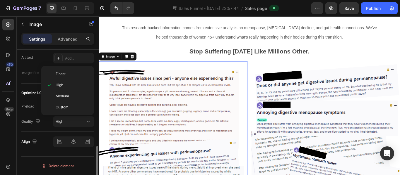
click at [38, 79] on div "SEO Alt text Add... Image title Add..." at bounding box center [57, 59] width 73 height 48
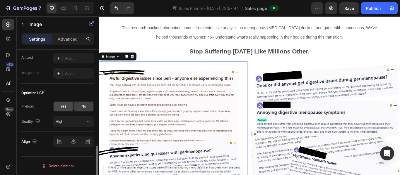
click at [64, 104] on span "Yes" at bounding box center [63, 106] width 6 height 5
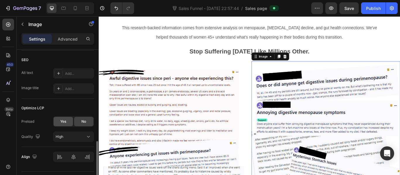
click at [64, 123] on span "Yes" at bounding box center [63, 121] width 6 height 5
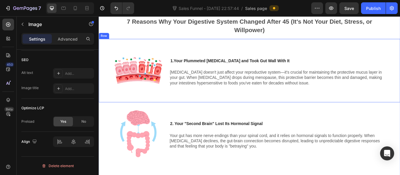
scroll to position [369, 0]
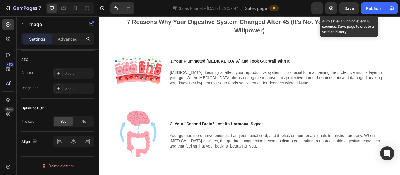
click at [353, 8] on span "Save" at bounding box center [349, 8] width 10 height 5
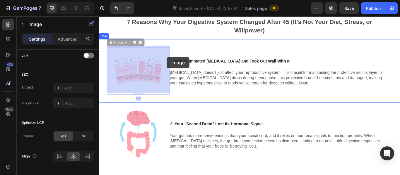
drag, startPoint x: 175, startPoint y: 69, endPoint x: 178, endPoint y: 63, distance: 6.3
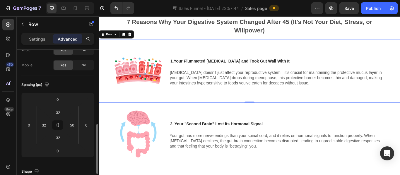
scroll to position [0, 0]
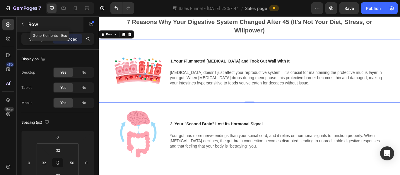
click at [22, 26] on icon "button" at bounding box center [22, 24] width 5 height 5
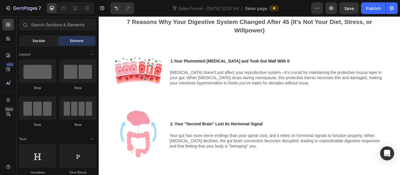
click at [42, 42] on span "Section" at bounding box center [38, 40] width 13 height 5
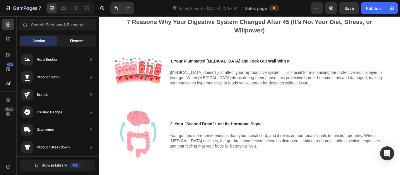
click at [77, 40] on span "Element" at bounding box center [76, 40] width 13 height 5
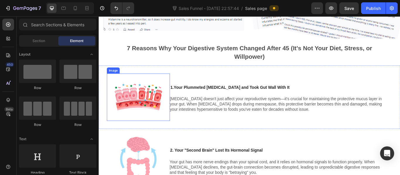
scroll to position [382, 0]
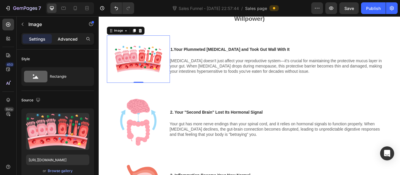
click at [71, 37] on p "Advanced" at bounding box center [68, 39] width 20 height 6
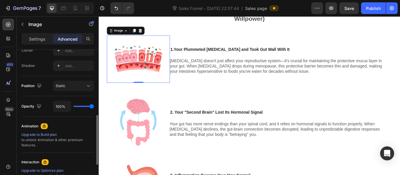
scroll to position [186, 0]
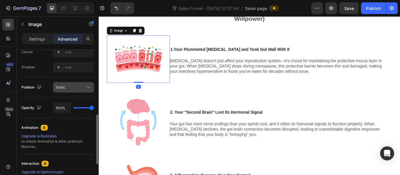
click at [62, 93] on button "Static" at bounding box center [73, 87] width 41 height 11
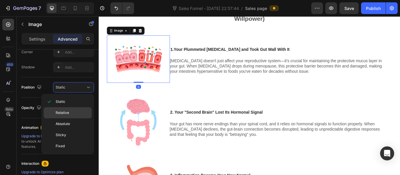
click at [65, 119] on div "Relative" at bounding box center [68, 124] width 48 height 11
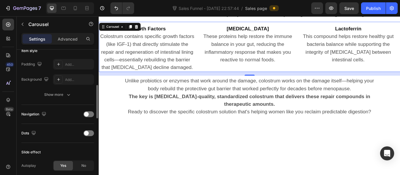
scroll to position [150, 0]
click at [69, 95] on icon "button" at bounding box center [69, 95] width 6 height 6
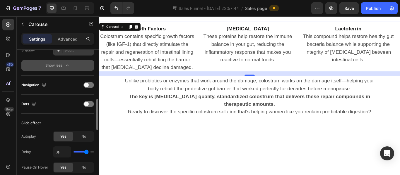
scroll to position [225, 0]
click at [63, 82] on div "Navigation" at bounding box center [57, 84] width 73 height 9
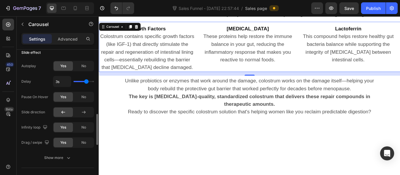
scroll to position [279, 0]
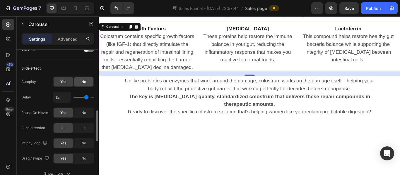
click at [78, 84] on div "No" at bounding box center [83, 81] width 19 height 9
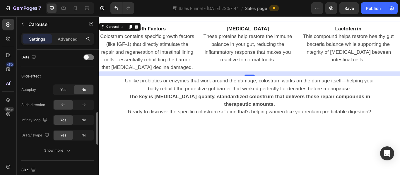
scroll to position [271, 0]
click at [80, 119] on div "No" at bounding box center [83, 119] width 19 height 9
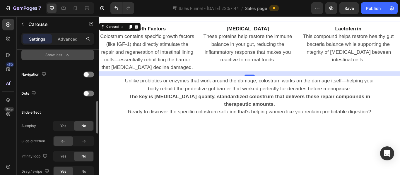
scroll to position [232, 0]
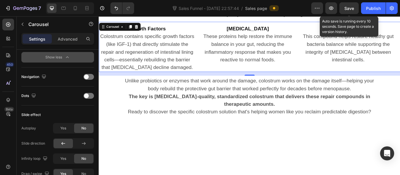
click at [350, 9] on span "Save" at bounding box center [349, 8] width 10 height 5
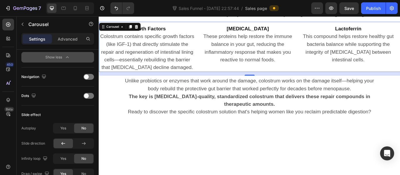
click at [262, 10] on span "Sales page" at bounding box center [256, 8] width 22 height 6
click at [214, 8] on span "Sales Funnel - [DATE] 22:57:44" at bounding box center [208, 8] width 63 height 6
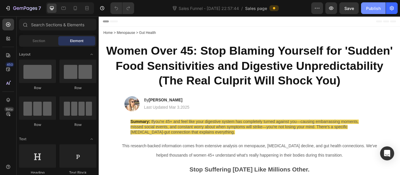
click at [371, 9] on div "Publish" at bounding box center [373, 8] width 15 height 6
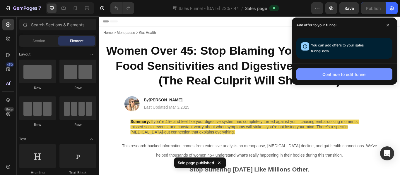
click at [328, 73] on div "Continue to edit funnel" at bounding box center [344, 74] width 44 height 6
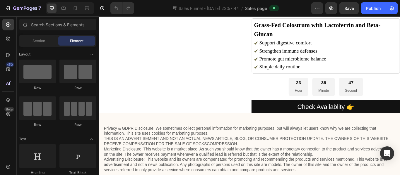
scroll to position [1557, 0]
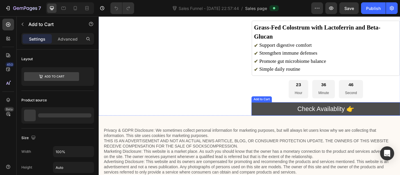
click at [289, 119] on button "Check Availablity 👉" at bounding box center [363, 125] width 173 height 16
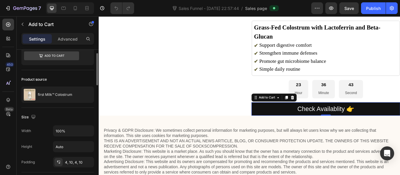
scroll to position [21, 0]
click at [78, 96] on div at bounding box center [86, 94] width 16 height 16
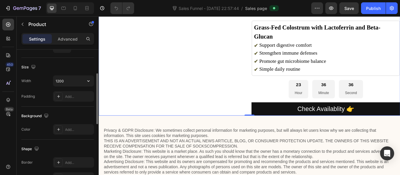
scroll to position [91, 0]
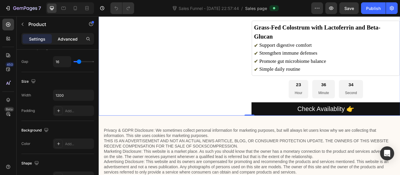
click at [72, 40] on p "Advanced" at bounding box center [68, 39] width 20 height 6
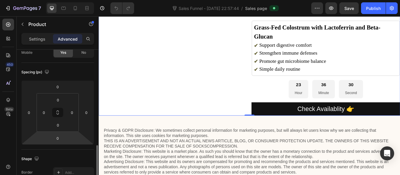
scroll to position [0, 0]
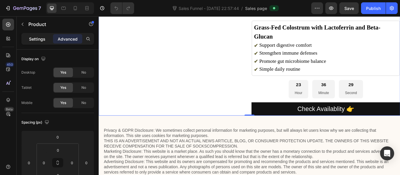
click at [43, 38] on p "Settings" at bounding box center [37, 39] width 16 height 6
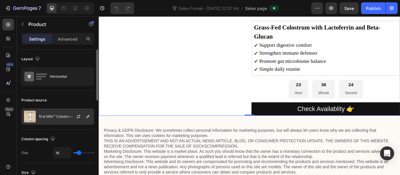
click at [67, 112] on div "first Milk™ Colostrum" at bounding box center [57, 117] width 73 height 16
click at [86, 117] on icon "button" at bounding box center [87, 116] width 5 height 5
click at [77, 117] on icon "button" at bounding box center [78, 116] width 5 height 5
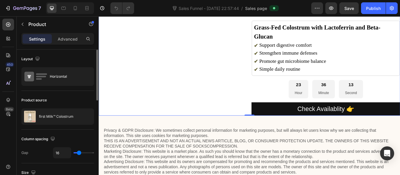
click at [66, 104] on div "Product source" at bounding box center [57, 100] width 73 height 9
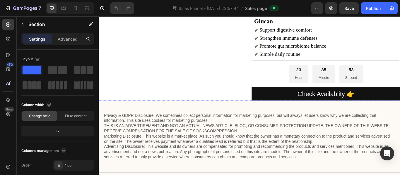
scroll to position [1502, 0]
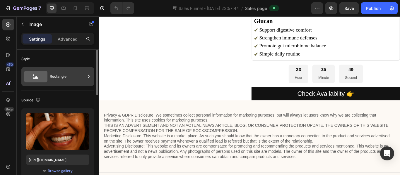
click at [66, 83] on div "Rectangle" at bounding box center [68, 76] width 36 height 13
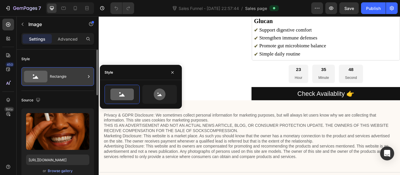
click at [66, 83] on div "Rectangle" at bounding box center [68, 76] width 36 height 13
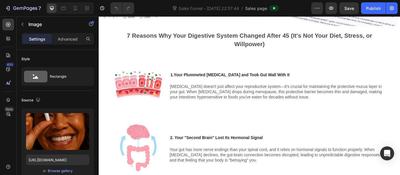
scroll to position [354, 0]
